Goal: Task Accomplishment & Management: Manage account settings

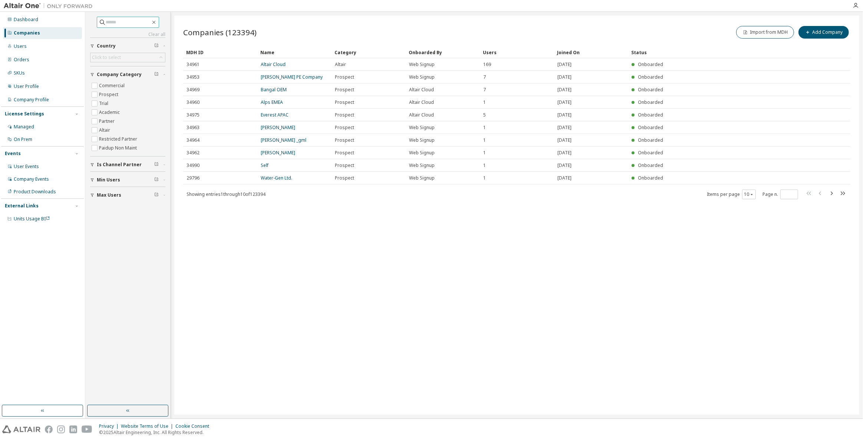
click at [112, 19] on input "text" at bounding box center [128, 22] width 44 height 7
paste input "*****"
type input "*****"
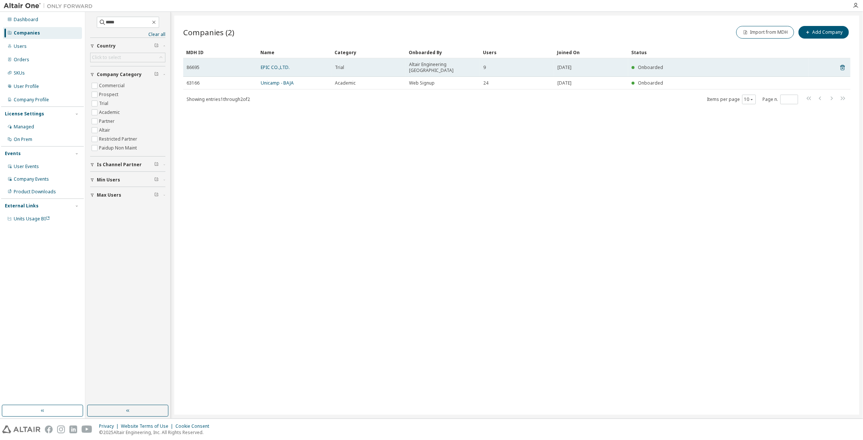
click at [281, 68] on td "EPIC CO.,LTD." at bounding box center [294, 67] width 74 height 19
click at [283, 64] on link "EPIC CO.,LTD." at bounding box center [275, 67] width 29 height 6
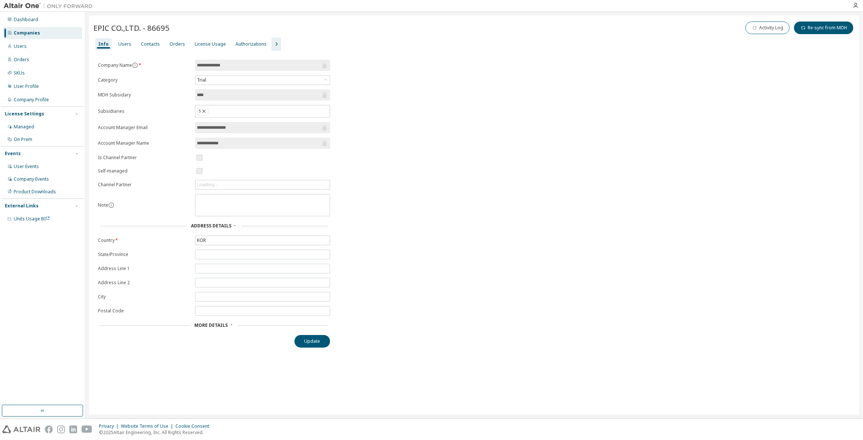
click at [274, 47] on button "button" at bounding box center [276, 43] width 10 height 13
click at [321, 41] on div "Groups" at bounding box center [326, 44] width 16 height 6
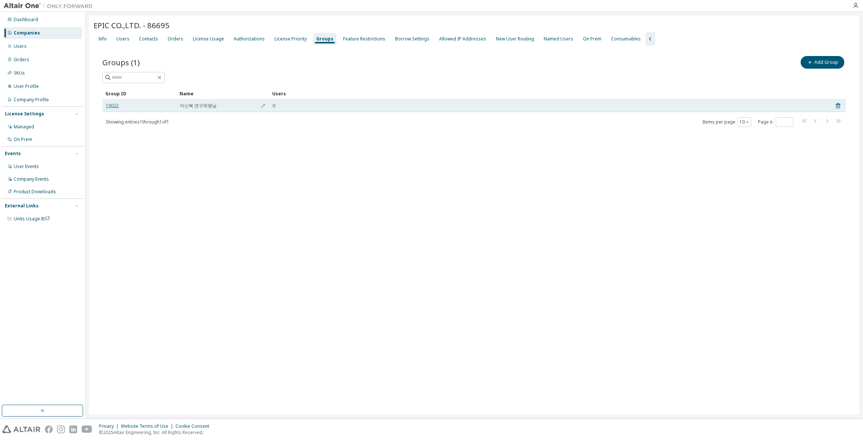
click at [112, 106] on link "19022" at bounding box center [112, 106] width 13 height 6
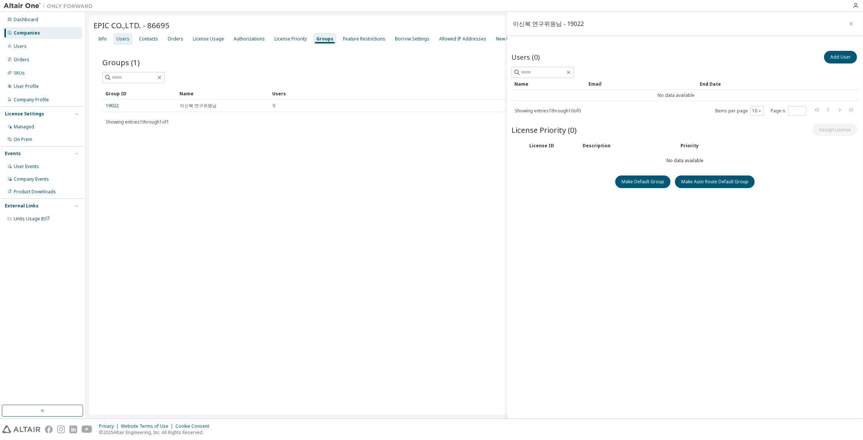
click at [122, 37] on div "Users" at bounding box center [122, 39] width 13 height 6
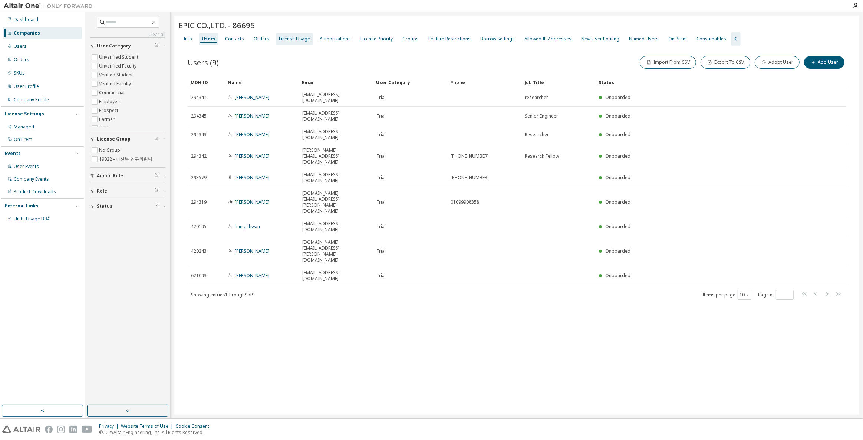
click at [281, 41] on div "License Usage" at bounding box center [294, 39] width 31 height 6
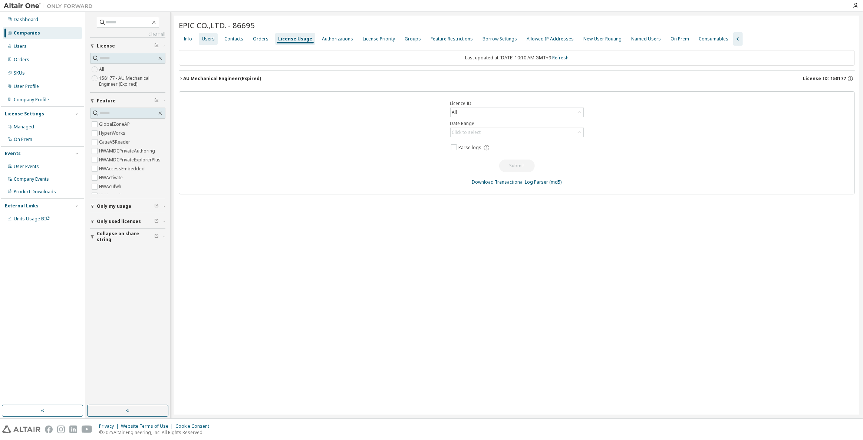
click at [210, 39] on div "Users" at bounding box center [208, 39] width 13 height 6
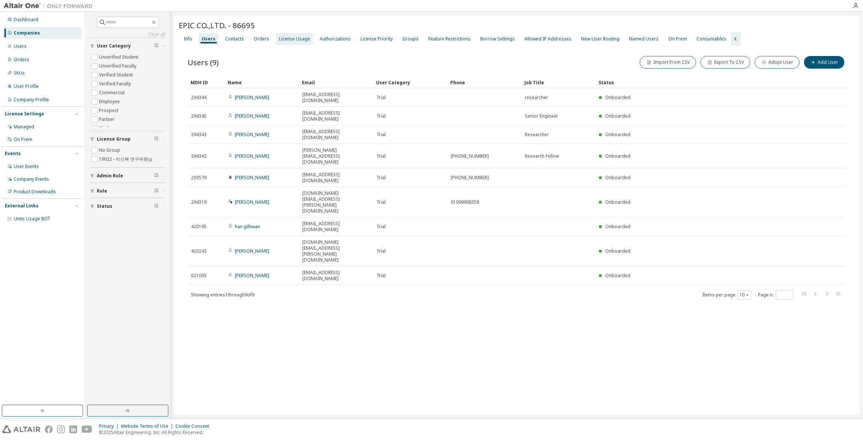
click at [295, 39] on div "License Usage" at bounding box center [294, 39] width 31 height 6
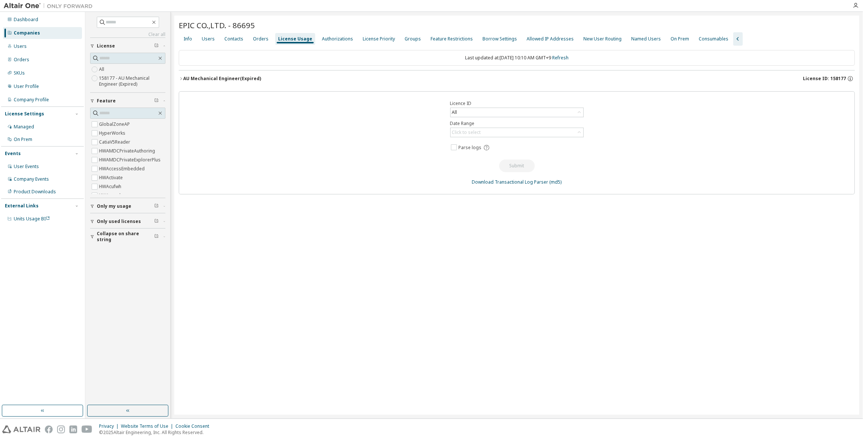
click at [812, 79] on span "License ID: 158177" at bounding box center [824, 79] width 43 height 6
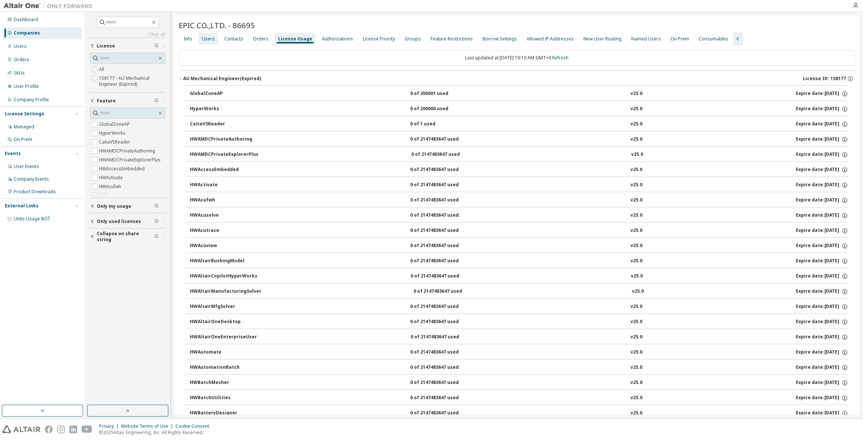
click at [204, 37] on div "Users" at bounding box center [208, 39] width 13 height 6
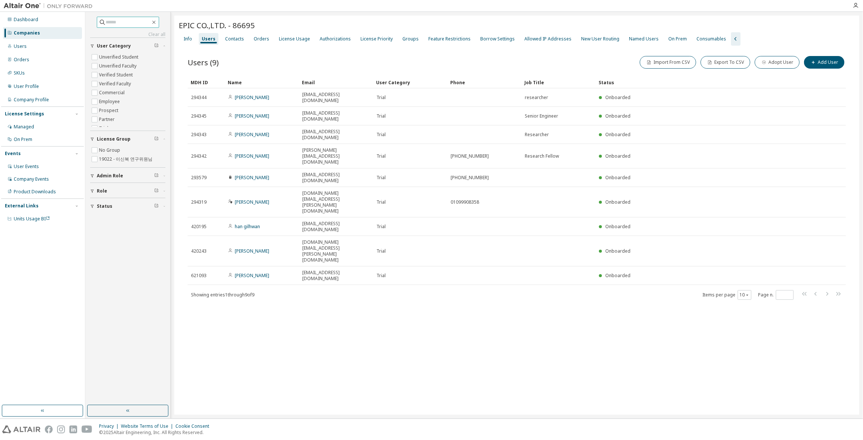
click at [144, 24] on input "text" at bounding box center [128, 22] width 44 height 7
paste input "**********"
type input "**********"
click at [16, 33] on div "Companies" at bounding box center [27, 33] width 26 height 6
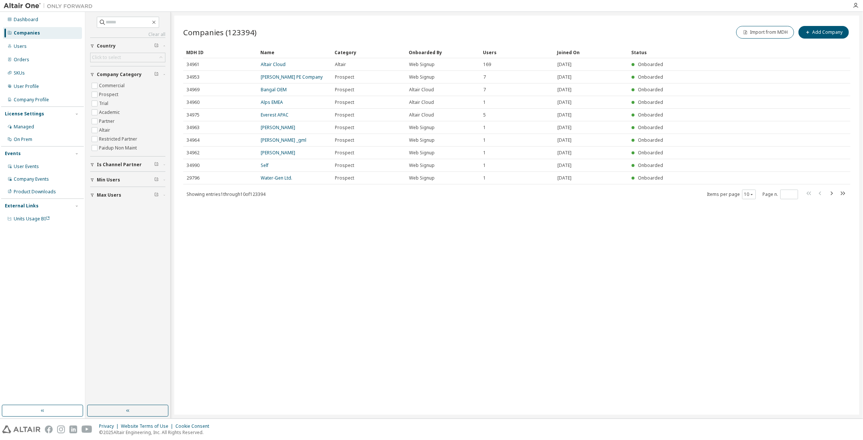
click at [112, 24] on input "text" at bounding box center [128, 22] width 44 height 7
type input "**********"
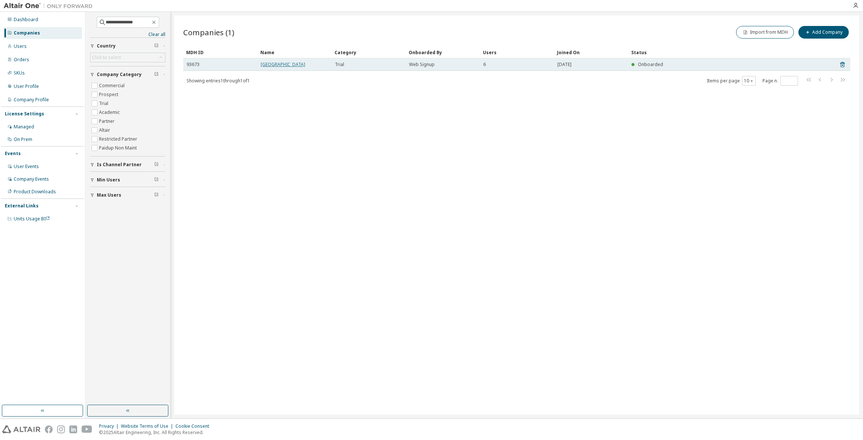
click at [277, 64] on link "[GEOGRAPHIC_DATA]" at bounding box center [283, 64] width 44 height 6
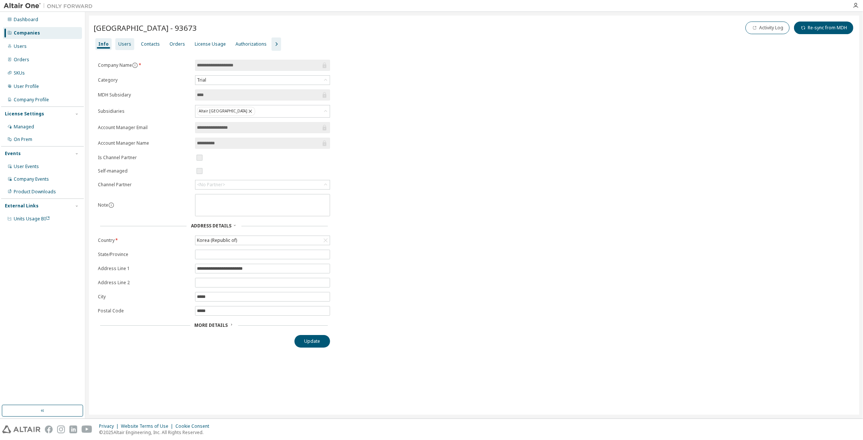
click at [130, 43] on div "Users" at bounding box center [124, 44] width 19 height 12
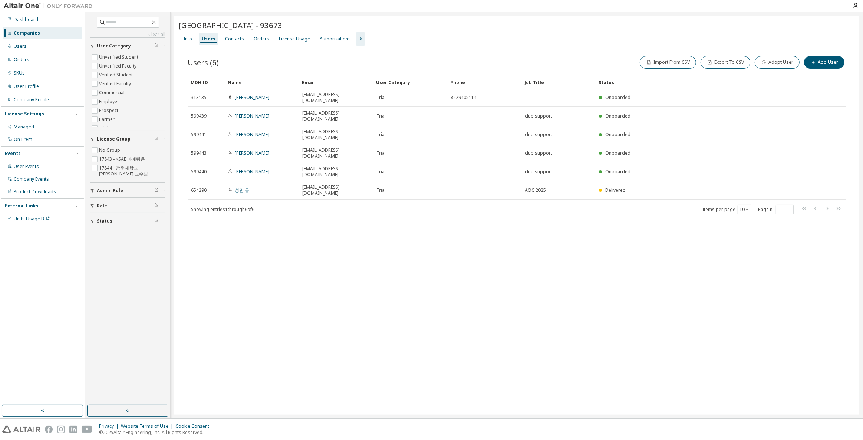
click at [337, 208] on div "[GEOGRAPHIC_DATA] - 93673 Clear Load Save Save As Field Operator Value Select f…" at bounding box center [516, 215] width 685 height 399
click at [356, 37] on icon "button" at bounding box center [360, 38] width 9 height 9
click at [411, 40] on div "Groups" at bounding box center [410, 39] width 16 height 6
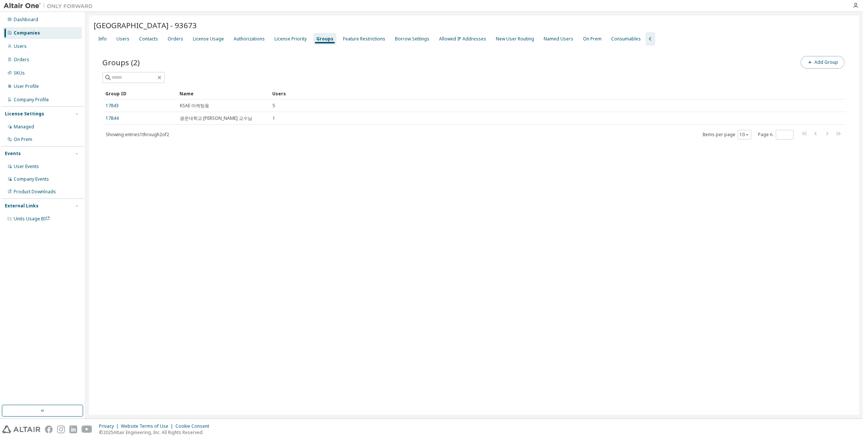
click at [817, 62] on button "Add Group" at bounding box center [823, 62] width 44 height 13
click at [725, 53] on input "text" at bounding box center [773, 56] width 165 height 6
type input "*"
type input "**********"
click at [828, 73] on button "Add" at bounding box center [841, 72] width 36 height 13
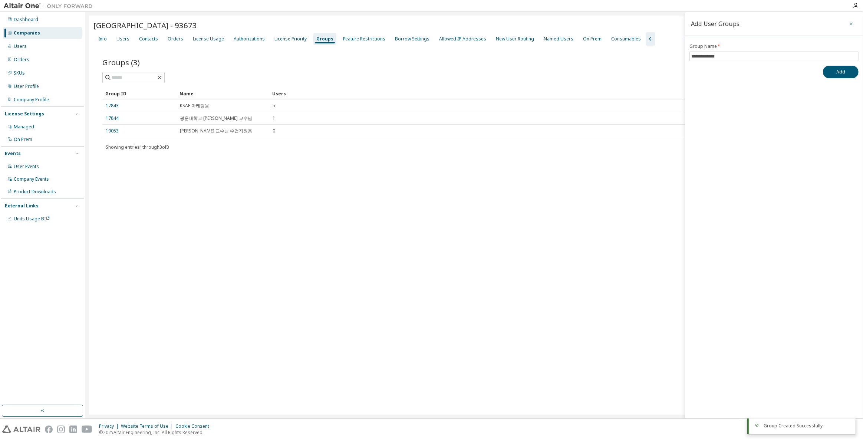
click at [852, 22] on icon "button" at bounding box center [850, 24] width 5 height 6
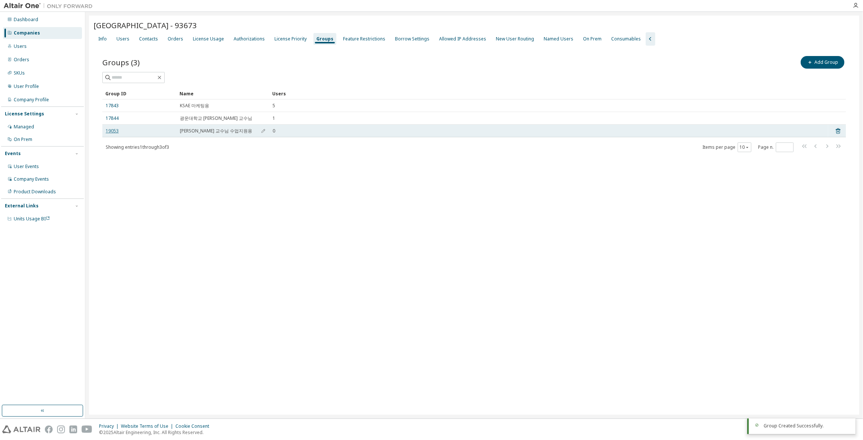
click at [116, 131] on link "19053" at bounding box center [112, 131] width 13 height 6
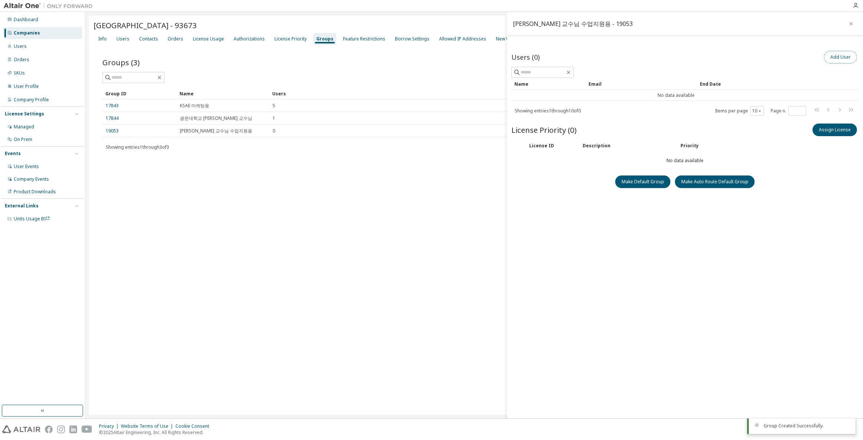
click at [842, 56] on button "Add User" at bounding box center [840, 57] width 33 height 13
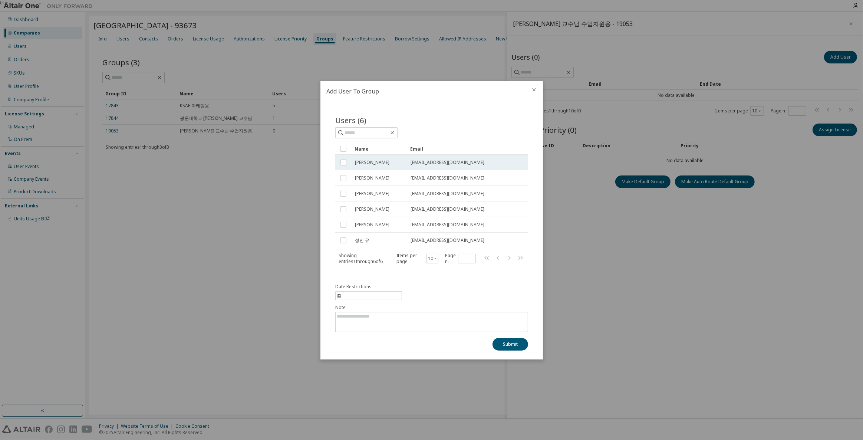
click at [338, 163] on td at bounding box center [343, 163] width 16 height 16
click at [516, 351] on div "Users (6) Clear Load Save Save As Field Operator Value Select filter Select ope…" at bounding box center [431, 231] width 222 height 258
click at [517, 348] on button "Submit" at bounding box center [510, 344] width 36 height 13
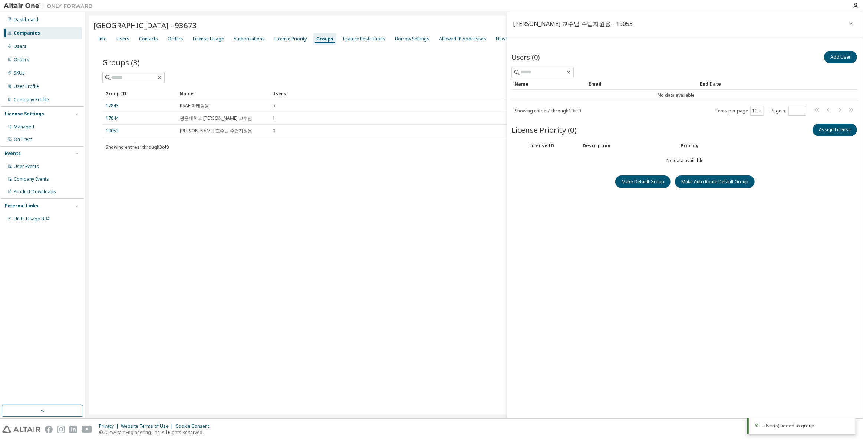
click at [575, 310] on div "Users (0) Add User Clear Load Save Save As Field Operator Value Select filter S…" at bounding box center [684, 225] width 347 height 352
click at [847, 22] on button "button" at bounding box center [851, 24] width 12 height 12
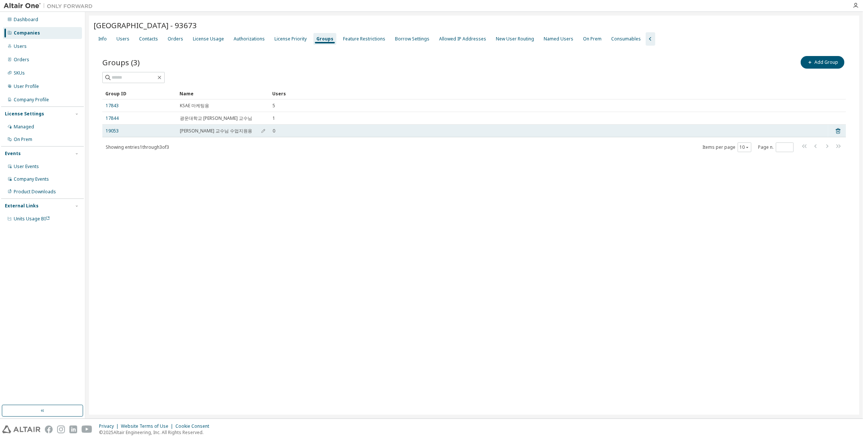
click at [121, 132] on div "19053" at bounding box center [139, 131] width 67 height 6
click at [115, 130] on link "19053" at bounding box center [112, 131] width 13 height 6
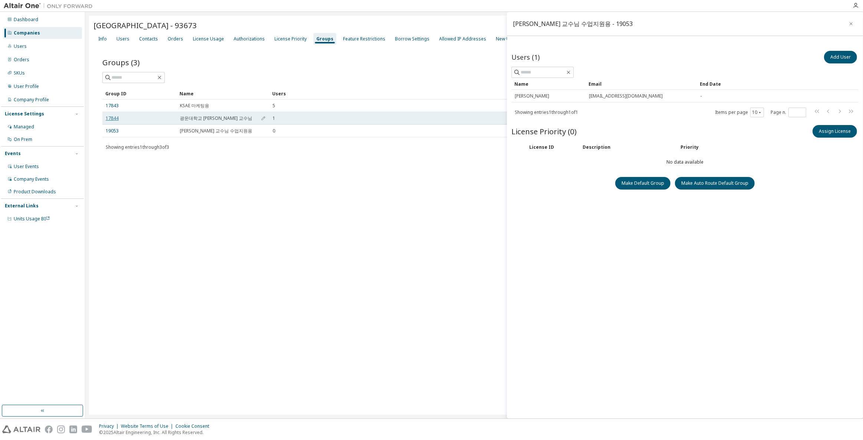
click at [113, 117] on link "17844" at bounding box center [112, 118] width 13 height 6
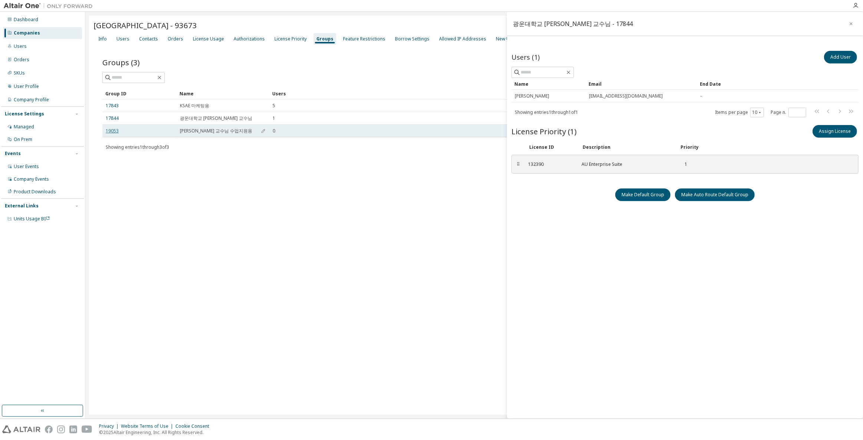
click at [112, 128] on link "19053" at bounding box center [112, 131] width 13 height 6
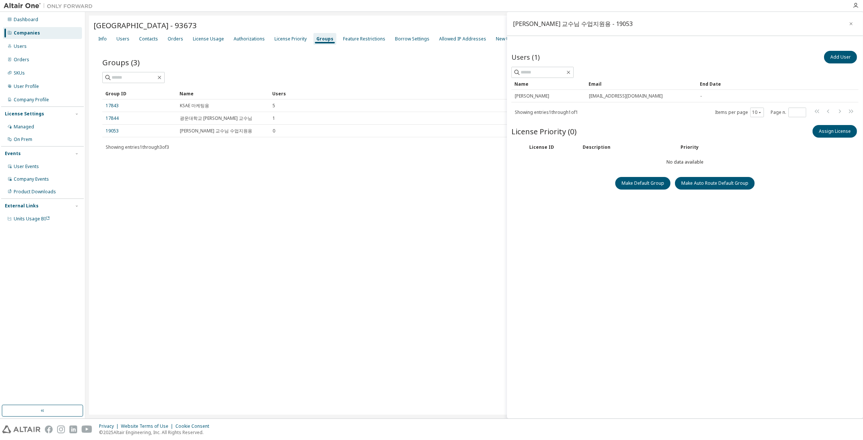
click at [386, 239] on div "[GEOGRAPHIC_DATA] - 93673 Clear Load Save Save As Field Operator Value Select f…" at bounding box center [474, 215] width 770 height 399
click at [851, 23] on icon "button" at bounding box center [850, 24] width 5 height 6
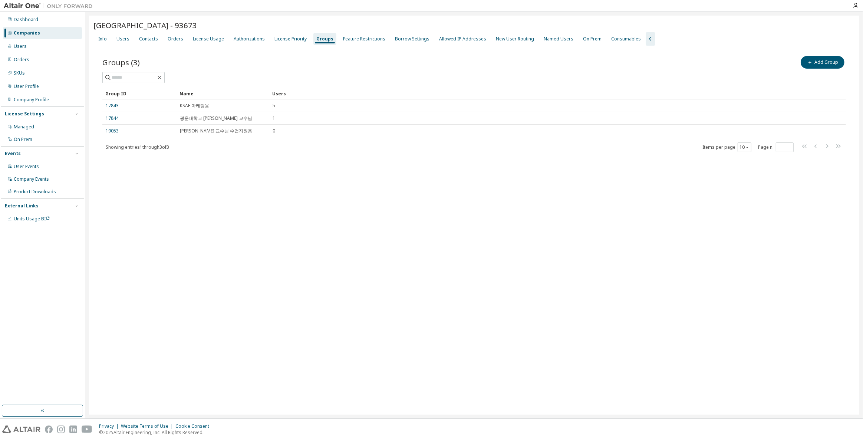
click at [313, 42] on div "Groups" at bounding box center [324, 39] width 23 height 12
click at [123, 43] on div "Users" at bounding box center [122, 39] width 19 height 12
